Goal: Information Seeking & Learning: Learn about a topic

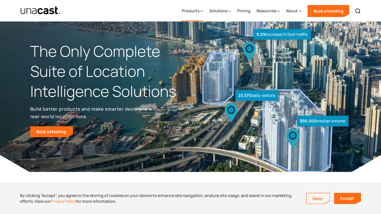
click at [199, 12] on div "Products" at bounding box center [191, 11] width 18 height 6
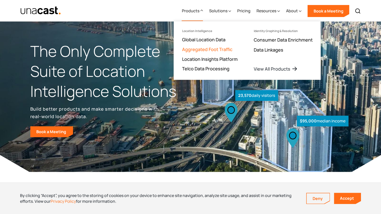
click at [221, 50] on link "Aggregated Foot Traffic" at bounding box center [207, 49] width 50 height 6
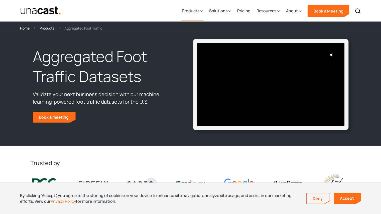
click at [193, 11] on div "Products" at bounding box center [191, 11] width 18 height 6
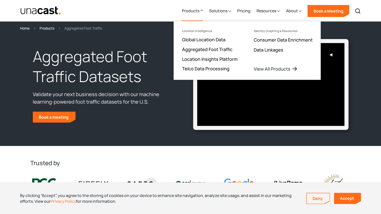
click at [168, 10] on div "Products Location Intelligence Global Location Data Aggregated Foot Traffic Loc…" at bounding box center [190, 10] width 361 height 21
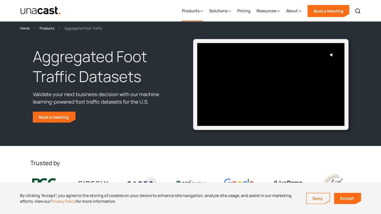
click at [198, 11] on div "Products" at bounding box center [191, 11] width 18 height 6
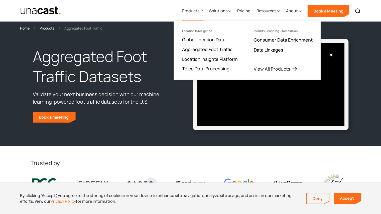
click at [165, 14] on div "Products Location Intelligence Global Location Data Aggregated Foot Traffic Loc…" at bounding box center [190, 10] width 361 height 21
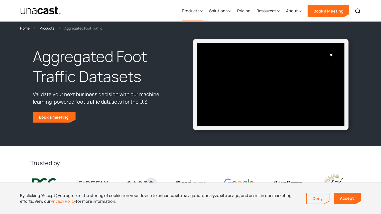
click at [201, 14] on icon at bounding box center [201, 11] width 3 height 5
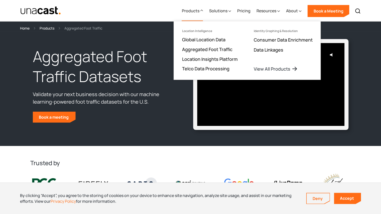
click at [168, 13] on div "Products Location Intelligence Global Location Data Aggregated Foot Traffic Loc…" at bounding box center [190, 10] width 361 height 21
